Goal: Transaction & Acquisition: Subscribe to service/newsletter

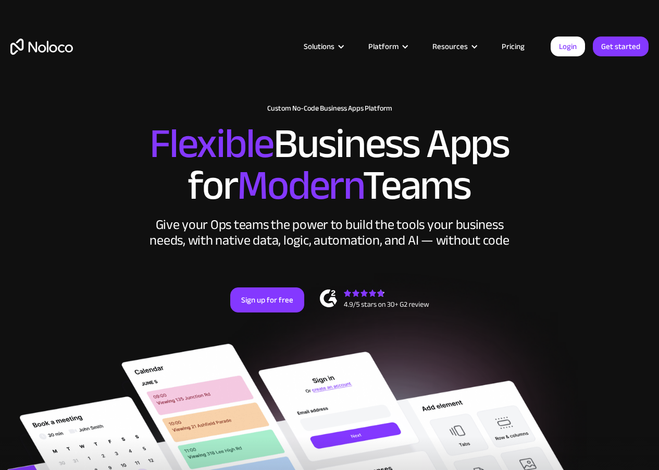
click at [518, 47] on link "Pricing" at bounding box center [513, 47] width 49 height 14
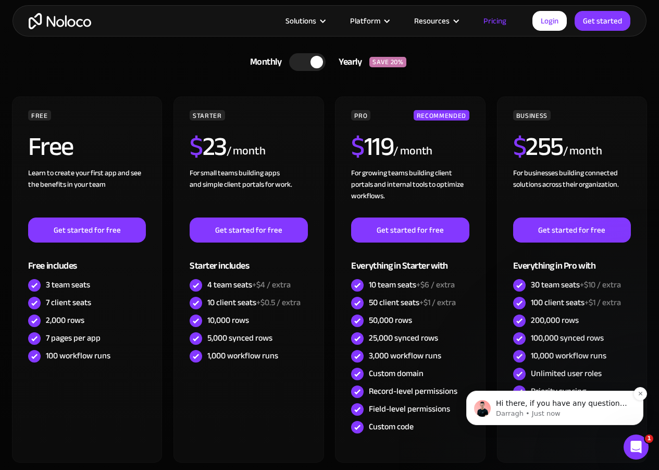
click at [529, 411] on p "Darragh • Just now" at bounding box center [563, 413] width 134 height 9
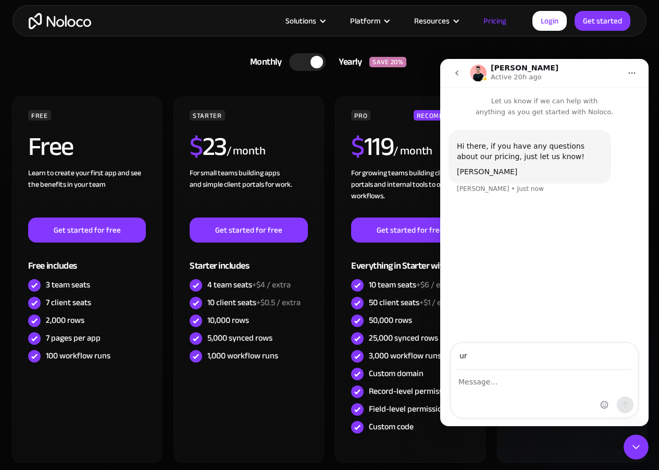
type input "u"
type input "k"
type input "[PERSON_NAME][EMAIL_ADDRESS][DOMAIN_NAME]"
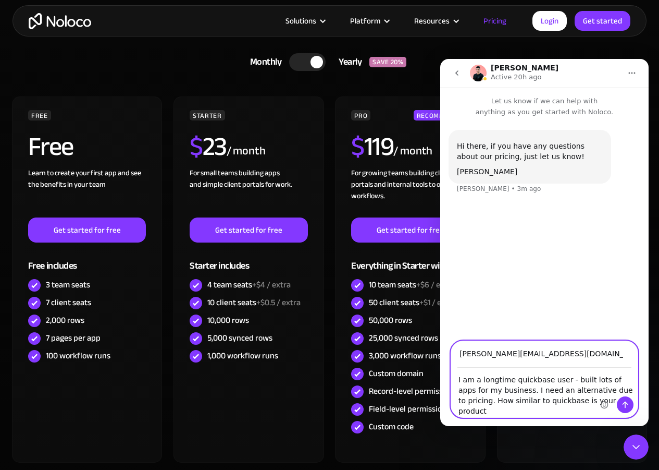
type textarea "I am a longtime quickbase user - built lots of apps for my business. I need an …"
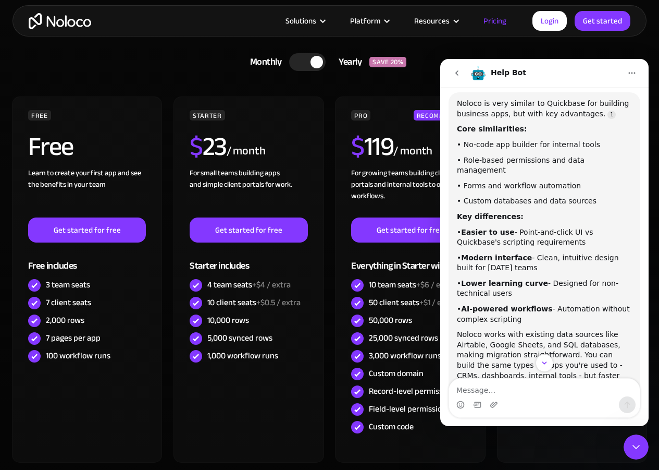
scroll to position [205, 0]
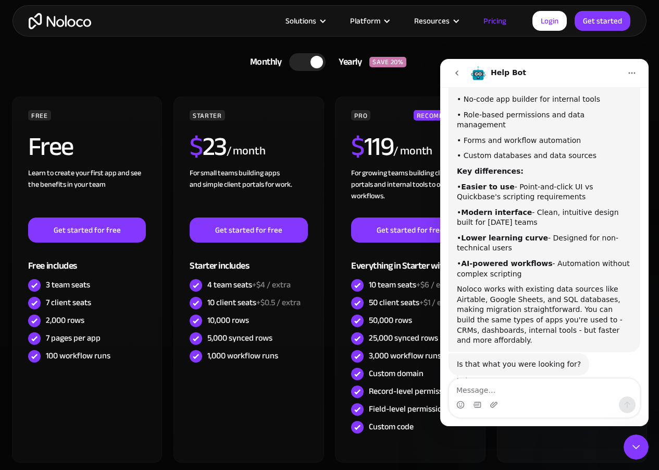
click at [522, 378] on div "Intercom messenger" at bounding box center [545, 398] width 192 height 40
click at [490, 392] on textarea "Message…" at bounding box center [544, 387] width 191 height 18
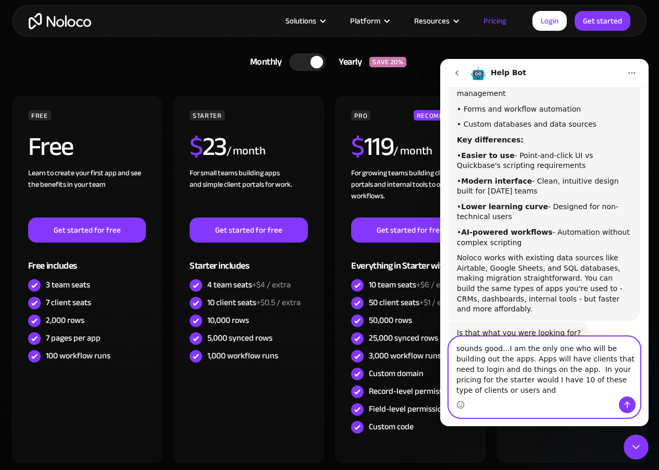
scroll to position [246, 0]
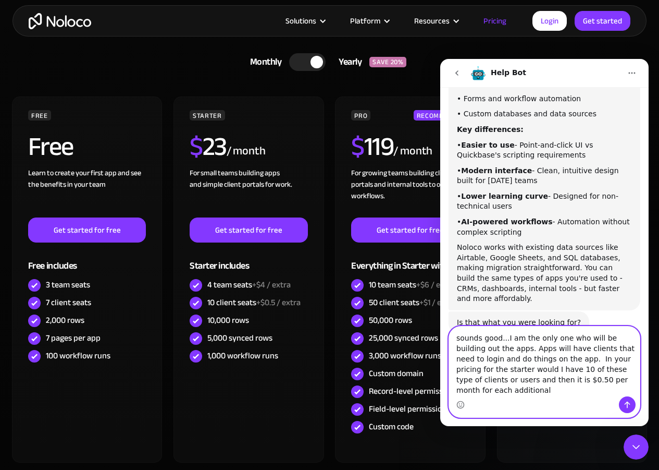
type textarea "sounds good...I am the only one who will be building out the apps. Apps will ha…"
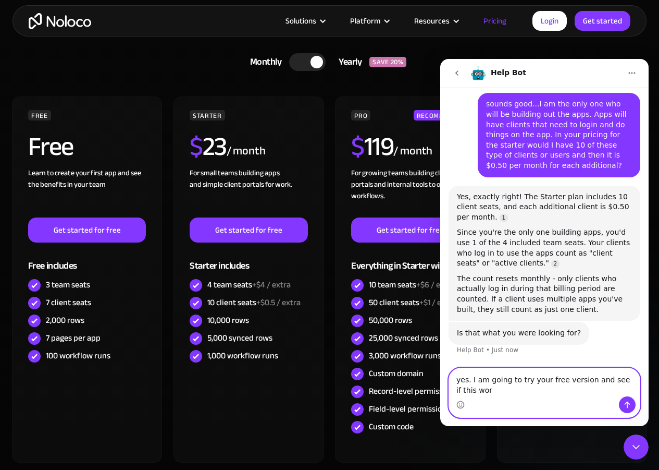
scroll to position [475, 0]
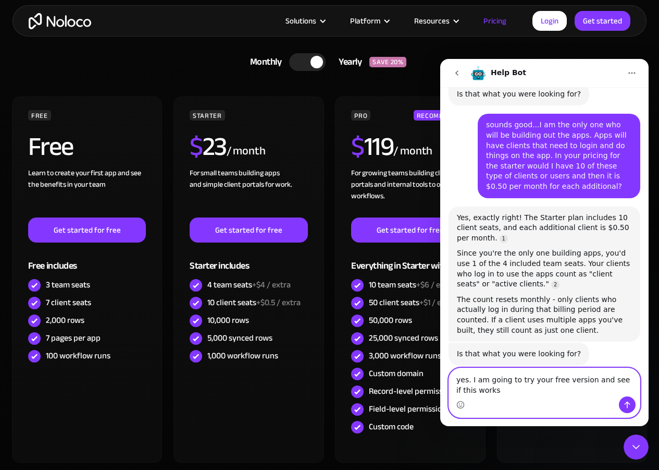
type textarea "yes. I am going to try your free version and see if this works."
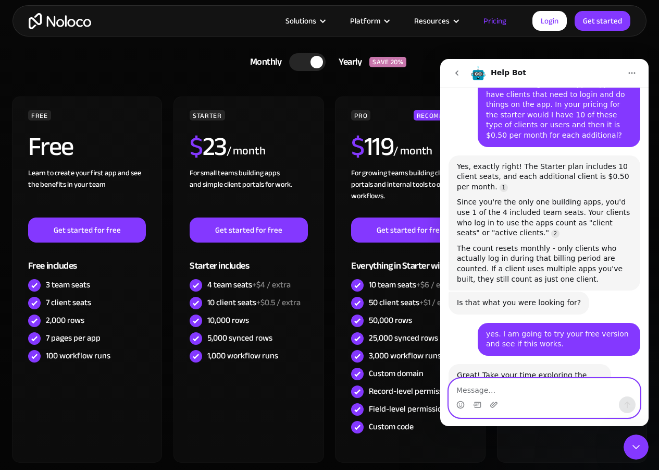
scroll to position [553, 0]
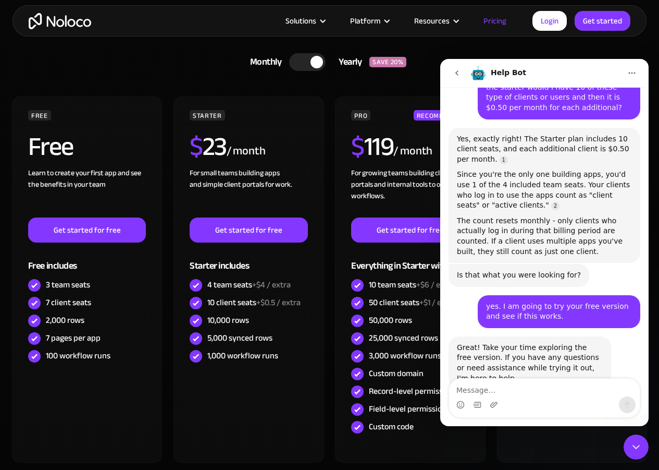
click at [631, 445] on icon "Close Intercom Messenger" at bounding box center [636, 446] width 13 height 13
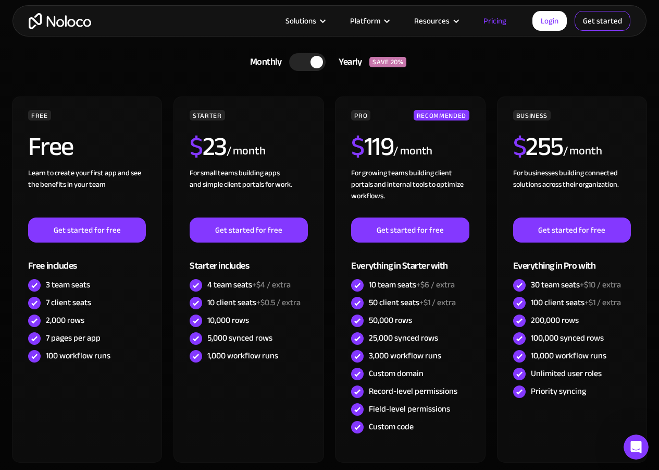
click at [0, 0] on link "Get started" at bounding box center [0, 0] width 0 height 0
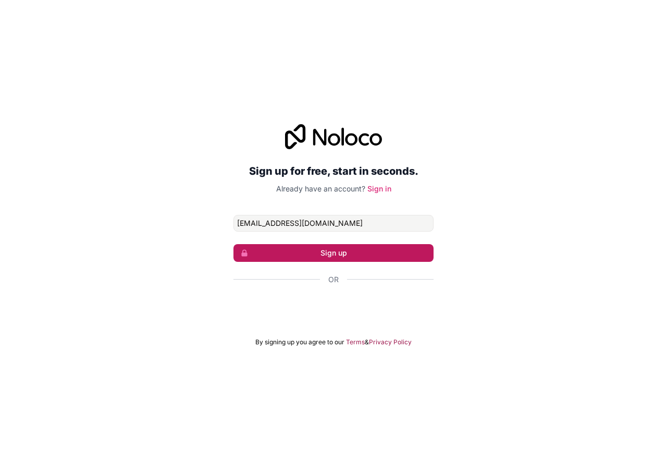
type input "[EMAIL_ADDRESS][DOMAIN_NAME]"
click at [323, 254] on button "Sign up" at bounding box center [333, 253] width 200 height 18
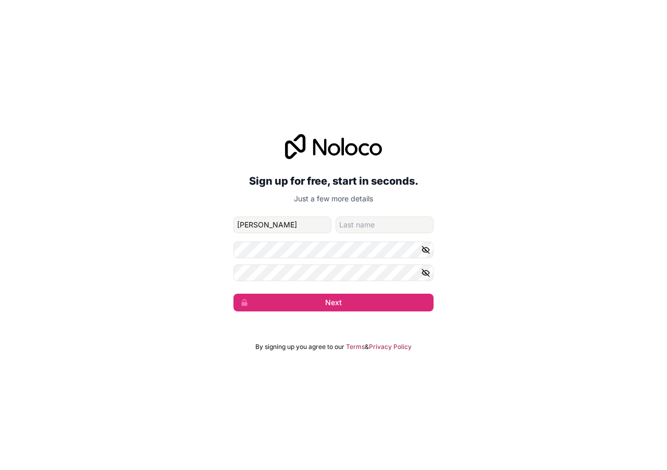
type input "[PERSON_NAME]"
type input "s"
type input "St John"
click at [233, 293] on button "Next" at bounding box center [333, 302] width 200 height 18
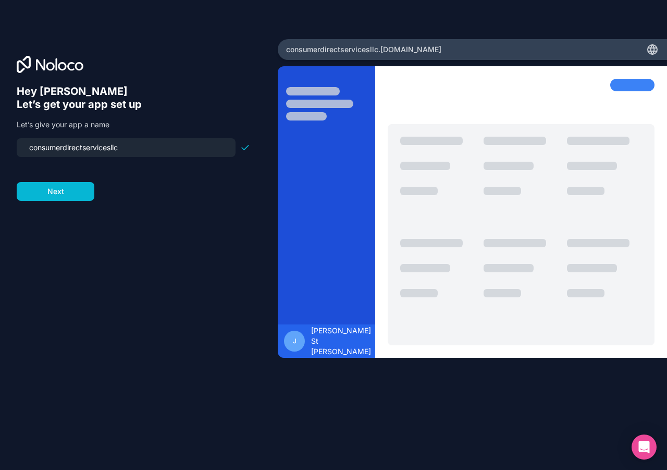
drag, startPoint x: 124, startPoint y: 150, endPoint x: -6, endPoint y: 147, distance: 129.3
click at [0, 147] on html "Hey Joseph 👋 Let’s get your app set up Let’s give your app a name consumerdirec…" at bounding box center [333, 235] width 667 height 470
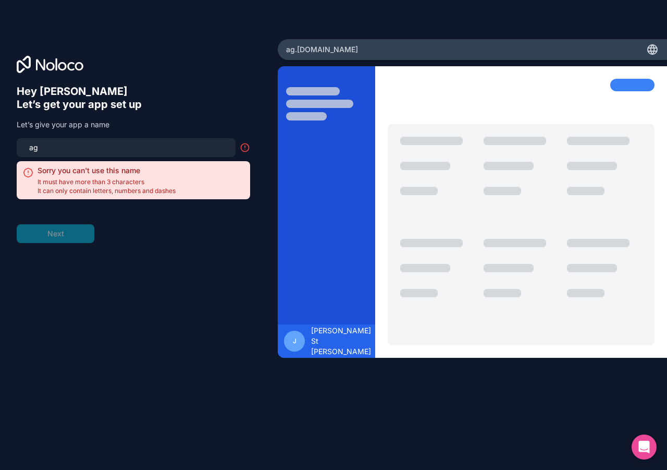
type input "a"
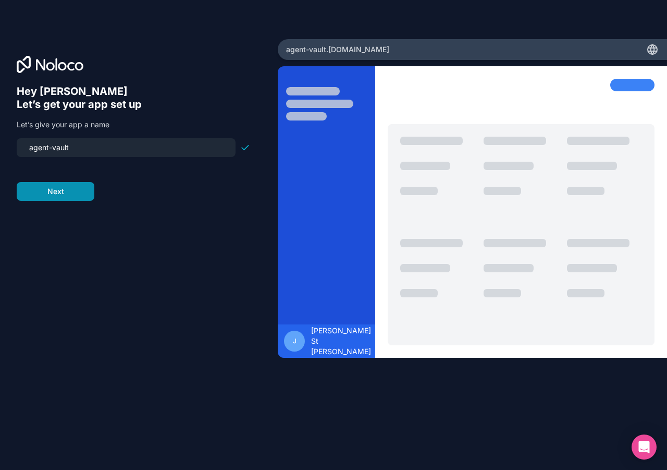
type input "agent-vault"
click at [59, 192] on button "Next" at bounding box center [56, 191] width 78 height 19
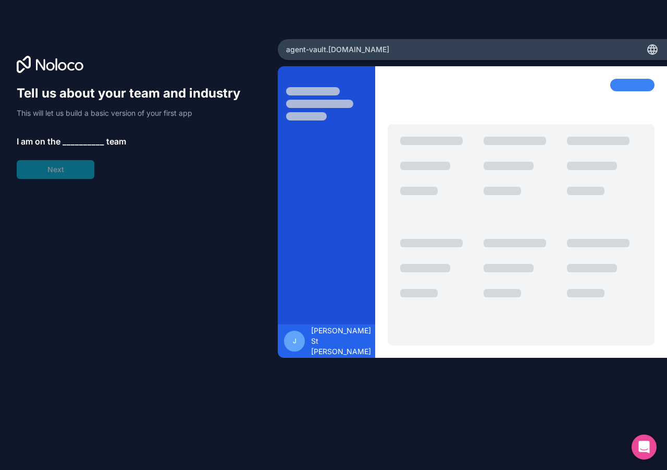
click at [81, 143] on span "__________" at bounding box center [84, 141] width 42 height 13
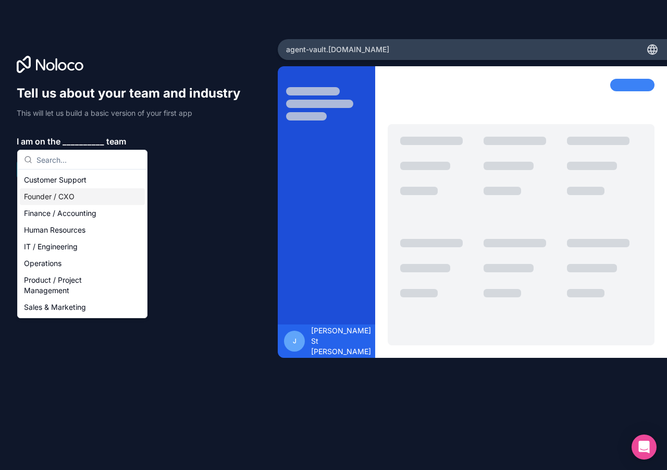
click at [52, 198] on div "Founder / CXO" at bounding box center [82, 196] width 125 height 17
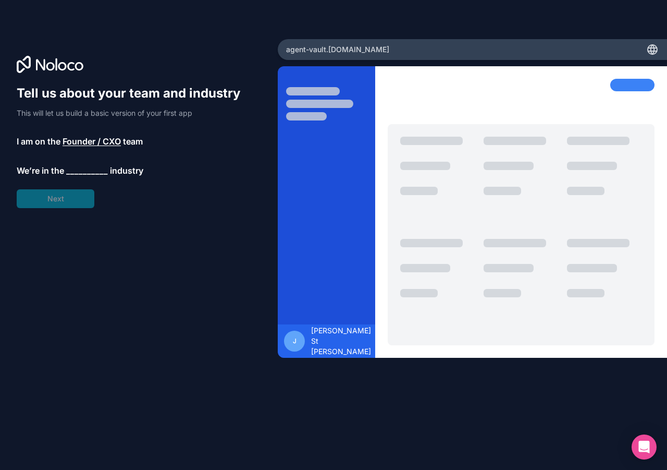
click at [85, 171] on span "__________" at bounding box center [87, 170] width 42 height 13
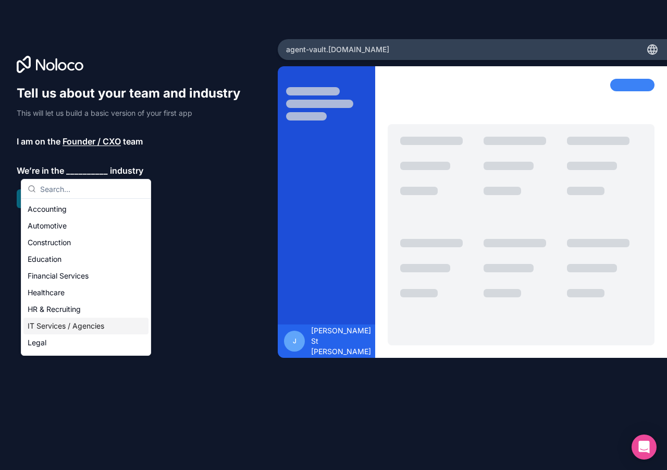
click at [70, 325] on div "IT Services / Agencies" at bounding box center [85, 325] width 125 height 17
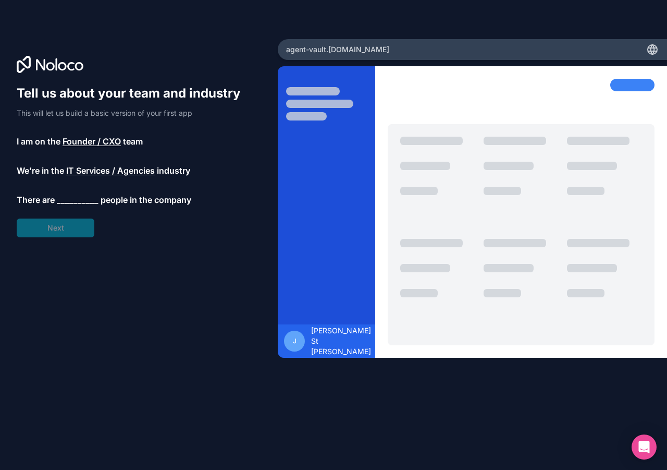
click at [83, 196] on span "__________" at bounding box center [78, 199] width 42 height 13
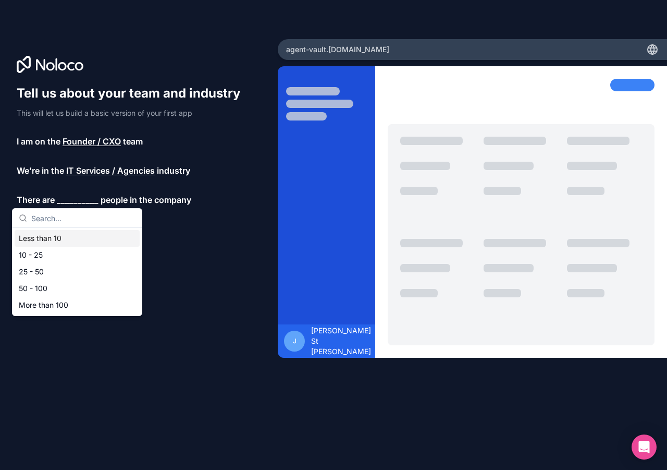
click at [45, 237] on div "Less than 10" at bounding box center [77, 238] width 125 height 17
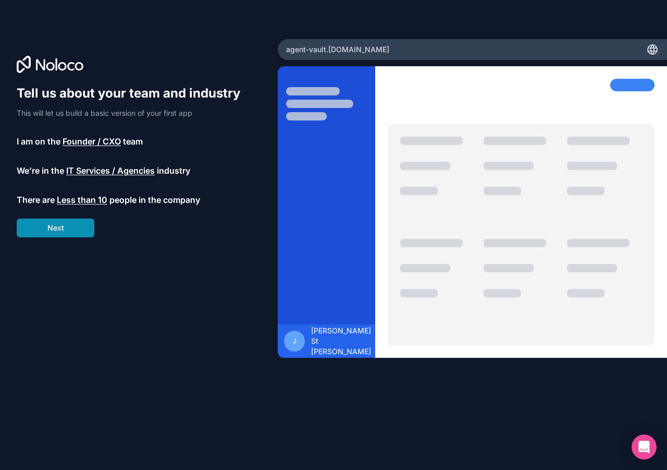
click at [65, 232] on button "Next" at bounding box center [56, 227] width 78 height 19
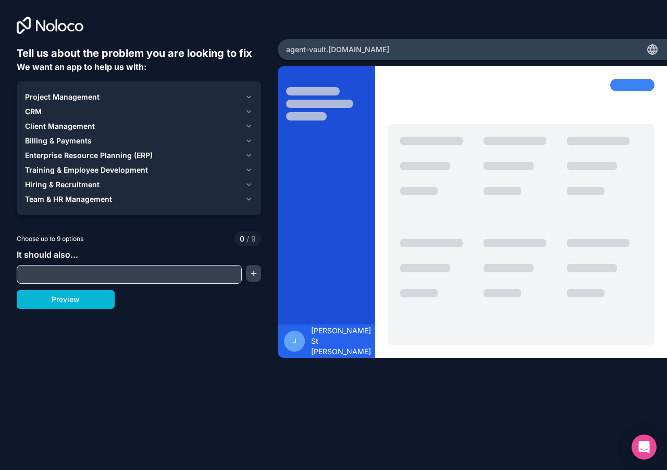
click at [247, 112] on icon "button" at bounding box center [249, 111] width 8 height 8
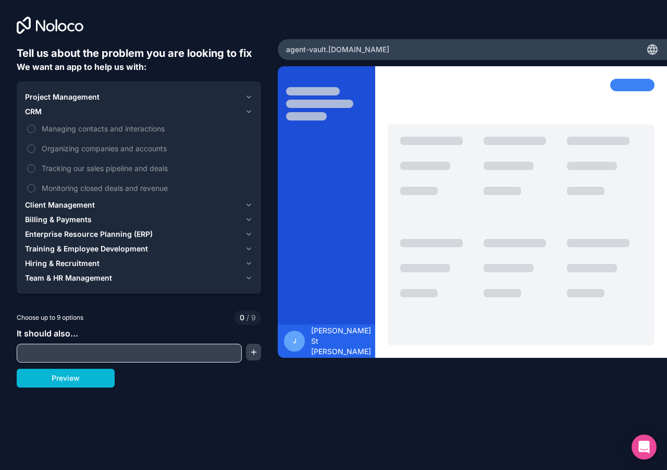
click at [246, 112] on icon "button" at bounding box center [249, 111] width 8 height 8
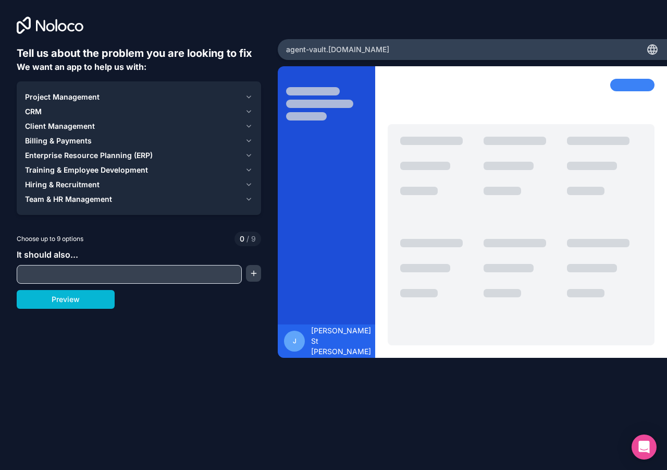
click at [250, 108] on icon "button" at bounding box center [249, 111] width 8 height 8
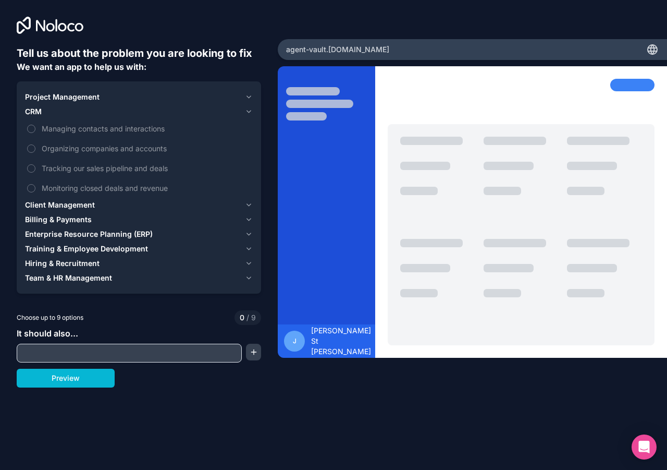
click at [250, 109] on icon "button" at bounding box center [249, 111] width 8 height 8
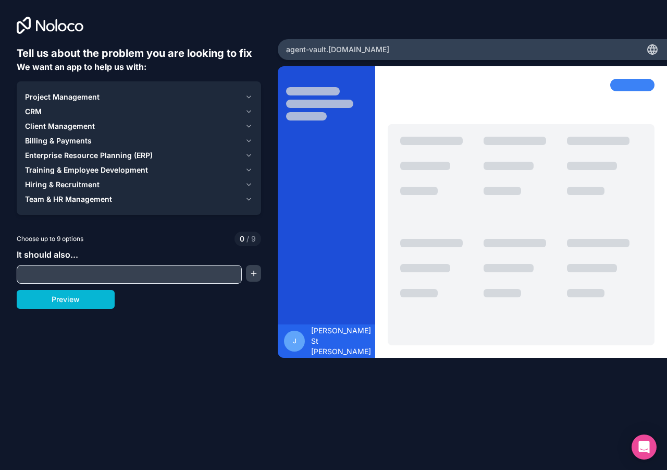
click at [248, 200] on icon "button" at bounding box center [249, 199] width 4 height 2
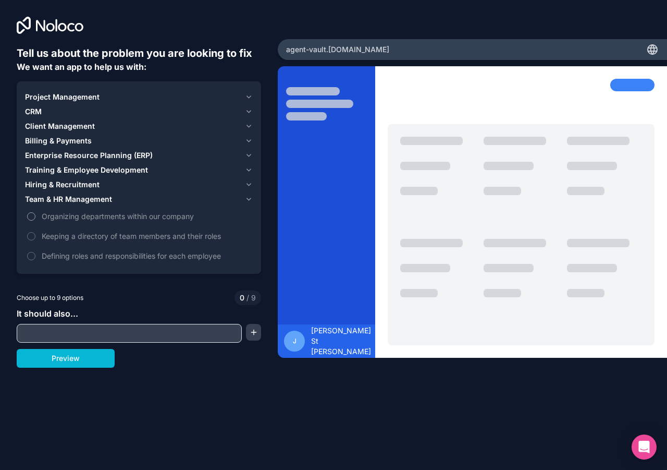
click at [31, 217] on button "Organizing departments within our company" at bounding box center [31, 216] width 8 height 8
click at [132, 327] on input "text" at bounding box center [129, 333] width 220 height 15
click at [250, 331] on button "button" at bounding box center [253, 332] width 15 height 17
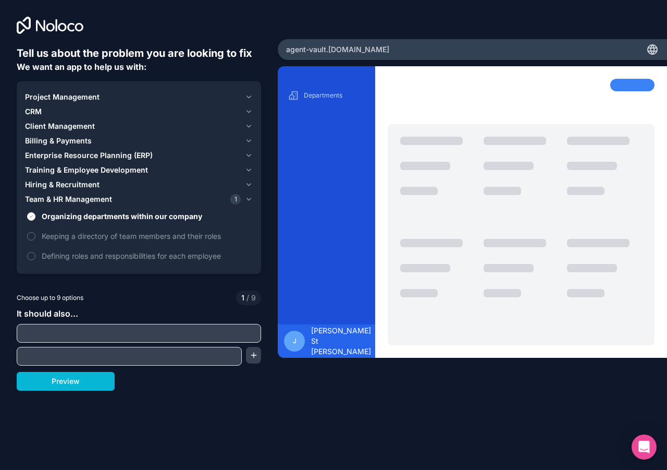
click at [217, 331] on input "text" at bounding box center [138, 333] width 239 height 15
type input "allow clients to login with credentials"
click at [74, 378] on button "Preview" at bounding box center [66, 381] width 98 height 19
click at [144, 303] on div "Choose up to 9 options 1 / 9" at bounding box center [139, 297] width 244 height 15
click at [246, 154] on icon "button" at bounding box center [249, 155] width 8 height 8
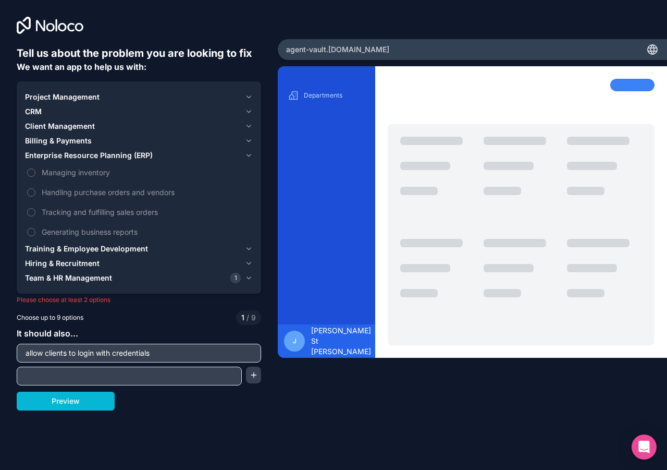
click at [252, 126] on icon "button" at bounding box center [249, 126] width 8 height 8
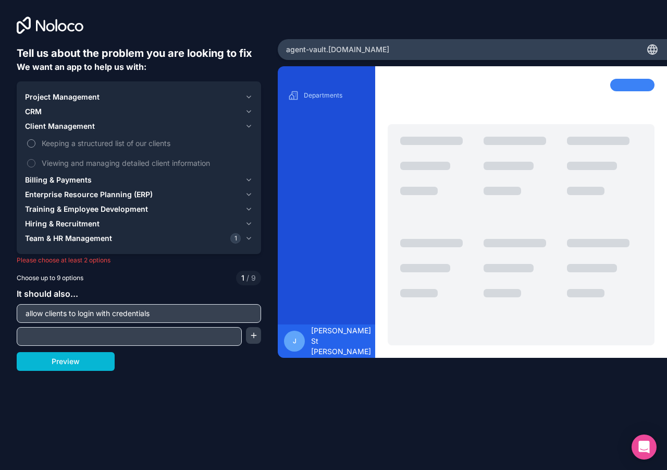
click at [30, 141] on button "Keeping a structured list of our clients" at bounding box center [31, 143] width 8 height 8
click at [33, 161] on button "Viewing and managing detailed client information" at bounding box center [31, 163] width 8 height 8
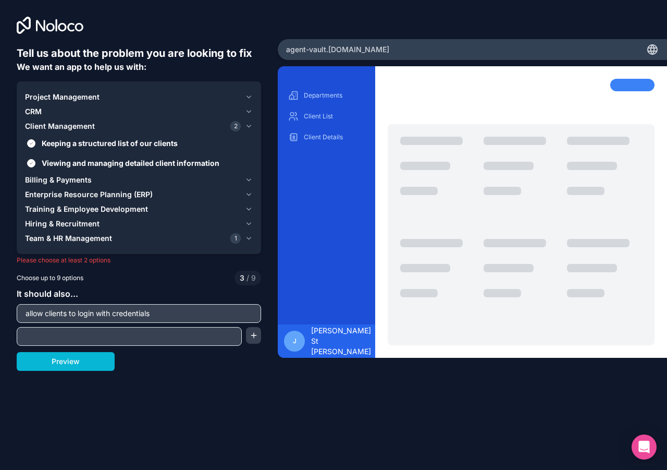
click at [246, 236] on icon "button" at bounding box center [249, 238] width 8 height 8
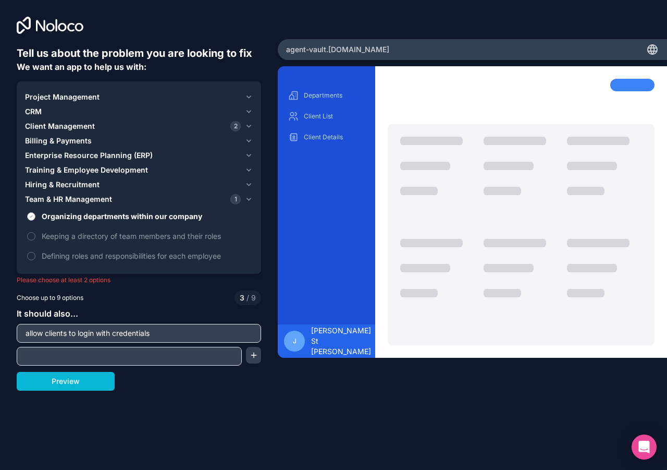
click at [30, 215] on button "Organizing departments within our company" at bounding box center [31, 216] width 8 height 8
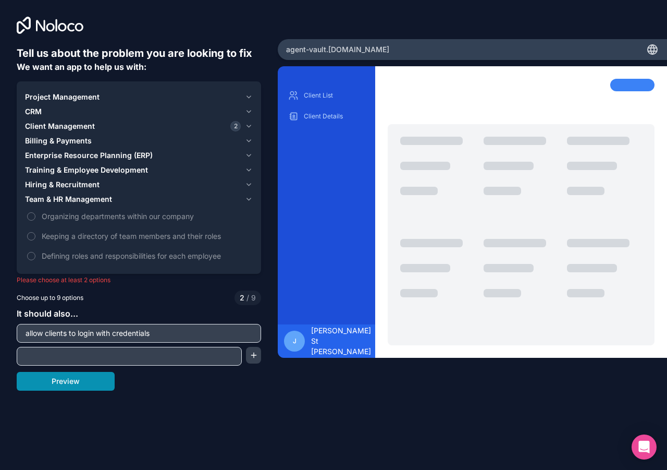
click at [76, 383] on button "Preview" at bounding box center [66, 381] width 98 height 19
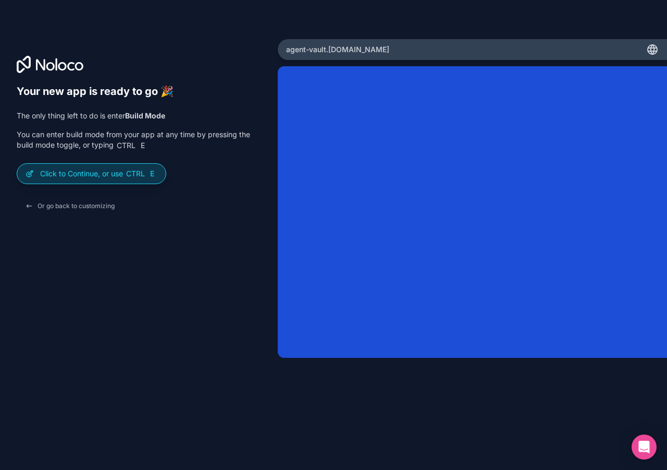
click at [105, 177] on p "Click to Continue, or use Ctrl E" at bounding box center [98, 173] width 117 height 10
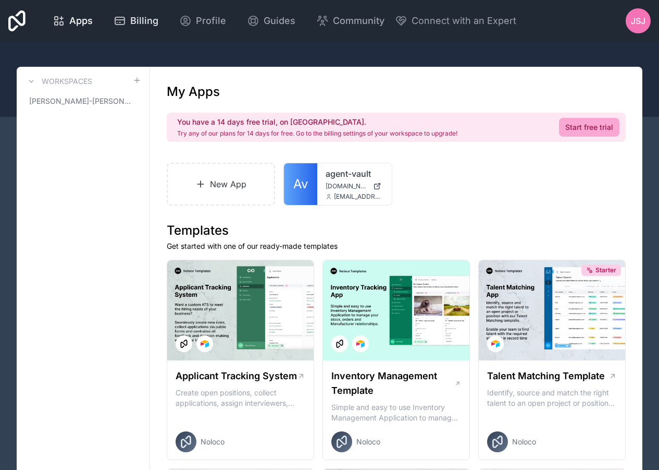
click at [141, 26] on span "Billing" at bounding box center [144, 21] width 28 height 15
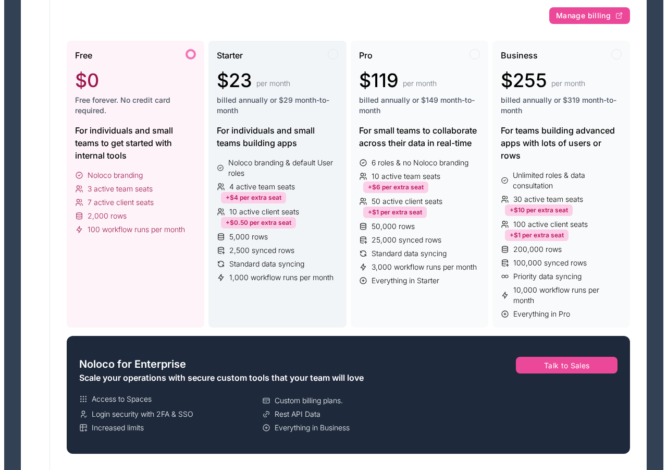
scroll to position [208, 0]
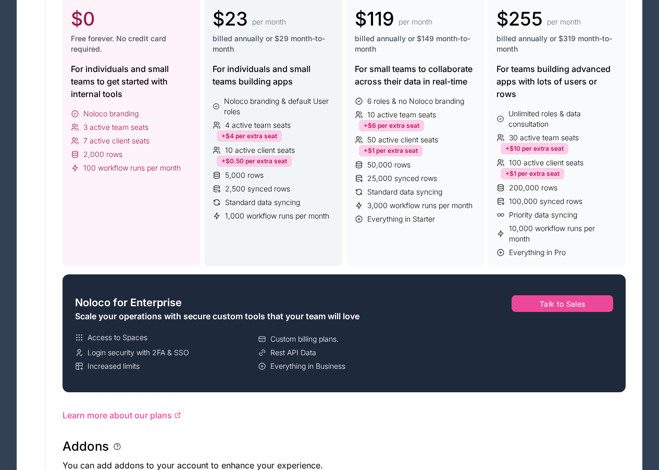
click at [257, 89] on div "Starter $23 per month billed annually or $29 month-to-month For individuals and…" at bounding box center [273, 122] width 138 height 287
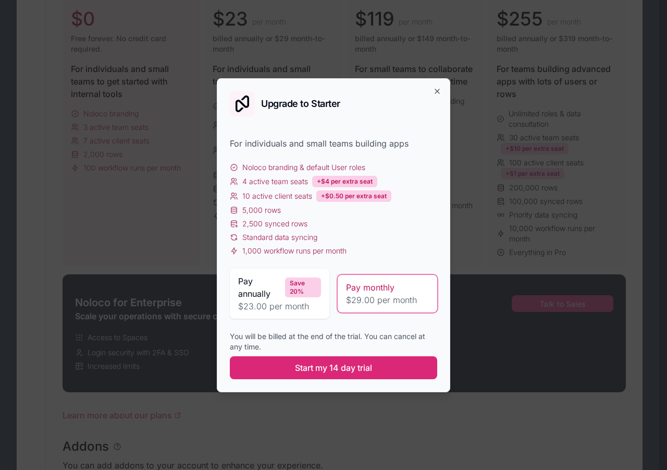
click at [337, 368] on span "Start my 14 day trial" at bounding box center [333, 367] width 77 height 13
